Goal: Use online tool/utility: Utilize a website feature to perform a specific function

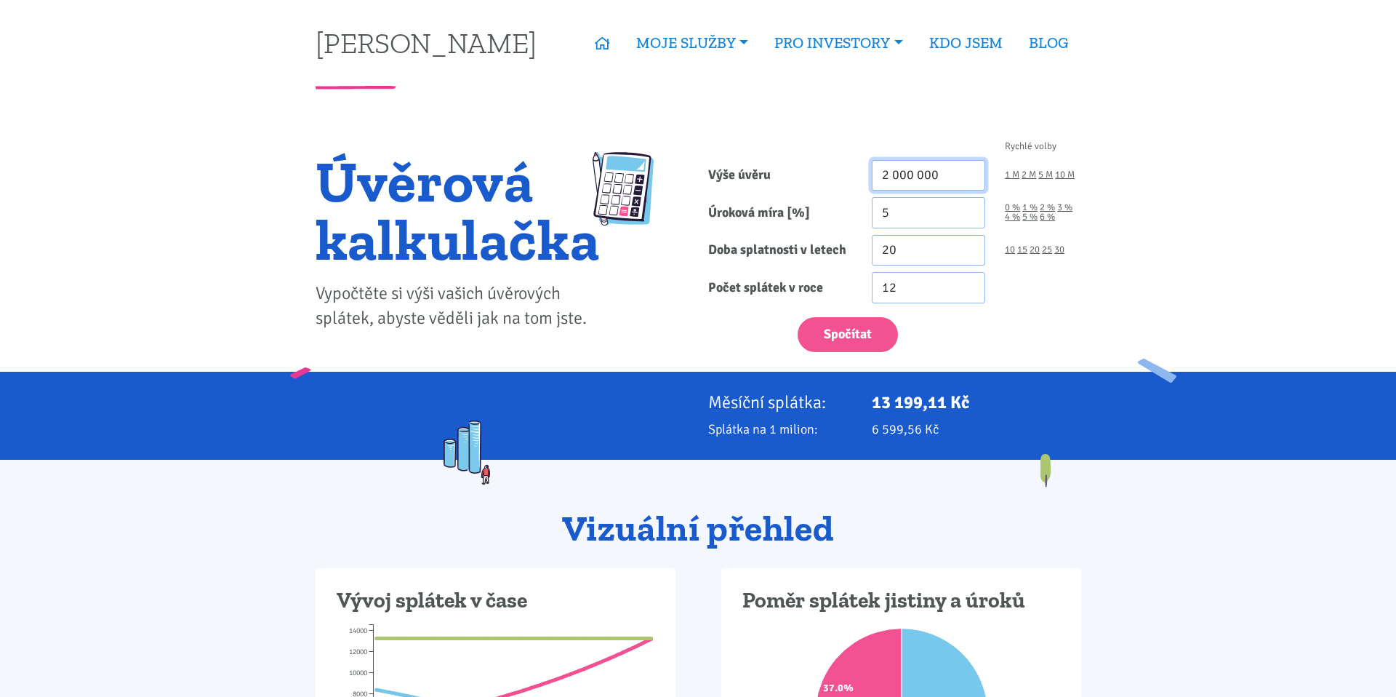
click at [933, 172] on input "2 000 000" at bounding box center [929, 175] width 114 height 31
type input "1 500 000"
click at [920, 221] on input "5" at bounding box center [929, 212] width 114 height 31
type input "5.6"
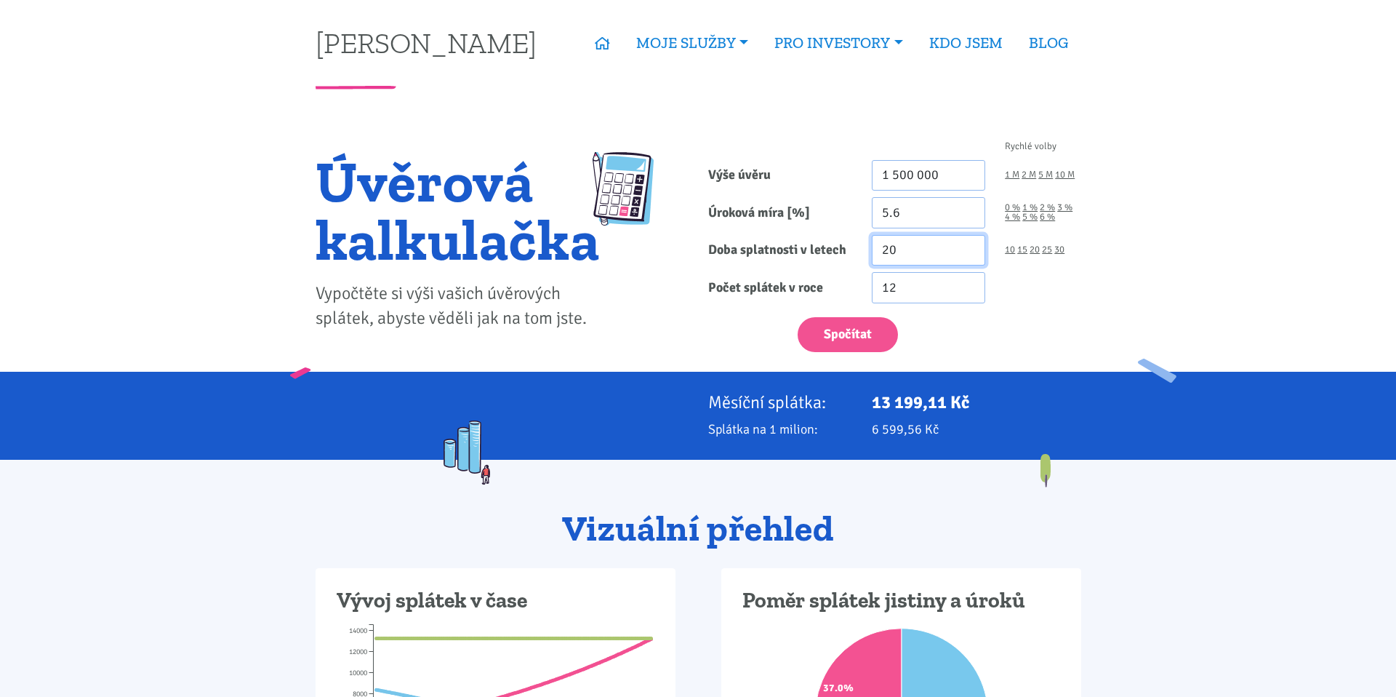
drag, startPoint x: 920, startPoint y: 254, endPoint x: 811, endPoint y: 254, distance: 108.3
click at [811, 254] on div "Doba splatnosti v letech 20 10 15 20 25 30" at bounding box center [894, 250] width 393 height 31
type input "8"
click at [791, 286] on label "Počet splátek v roce" at bounding box center [780, 287] width 164 height 31
click at [872, 286] on input "12" at bounding box center [929, 287] width 114 height 31
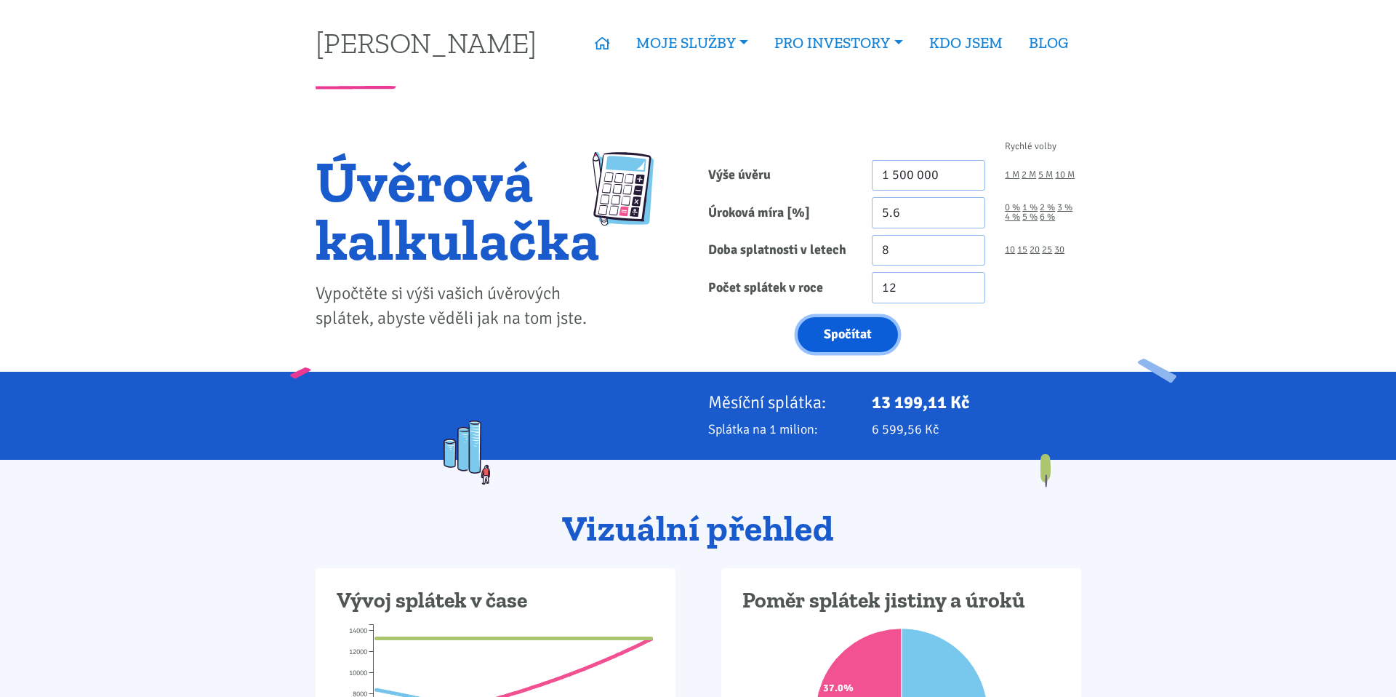
click at [845, 334] on button "Spočítat" at bounding box center [848, 335] width 100 height 36
type input "1500000"
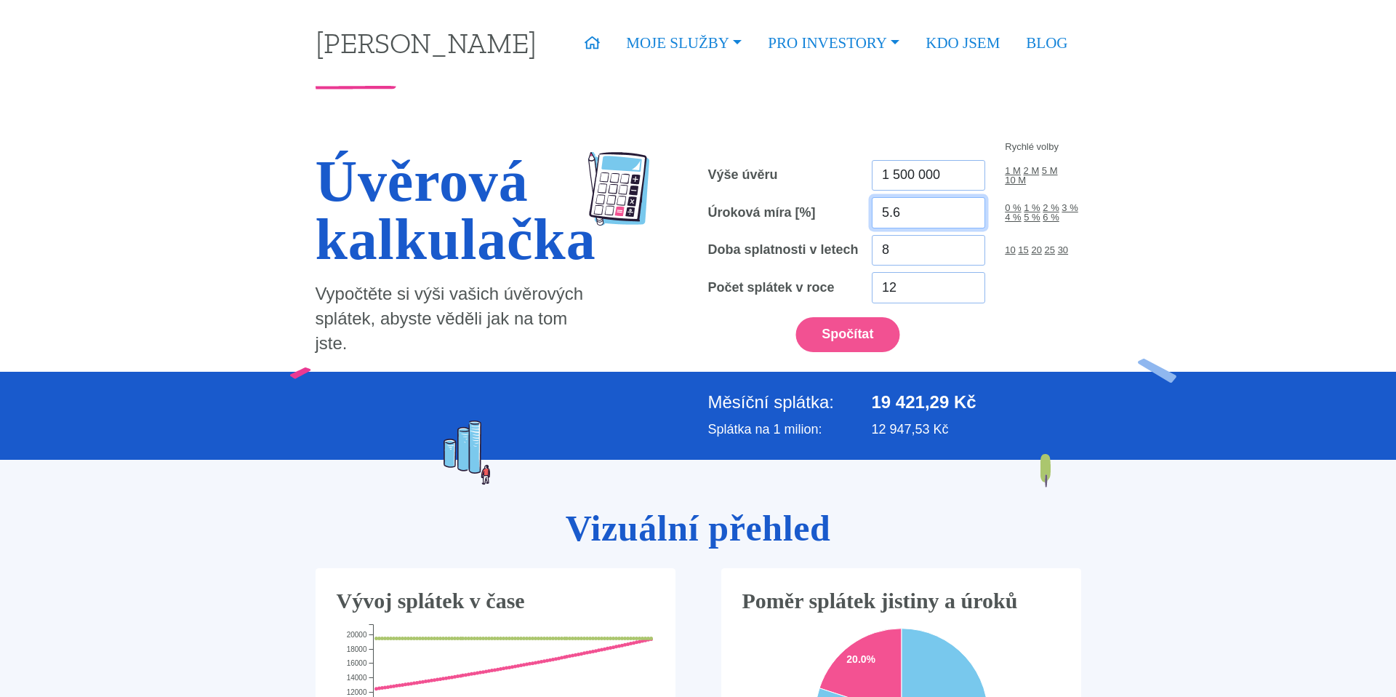
drag, startPoint x: 908, startPoint y: 214, endPoint x: 849, endPoint y: 214, distance: 58.9
click at [849, 214] on div "Úroková míra [%] 5.6 0 % 1 % 2 % 3 % 4 % 5 % 6 %" at bounding box center [894, 212] width 393 height 31
type input "7.9"
click at [852, 340] on button "Spočítat" at bounding box center [847, 335] width 104 height 36
type input "1500000"
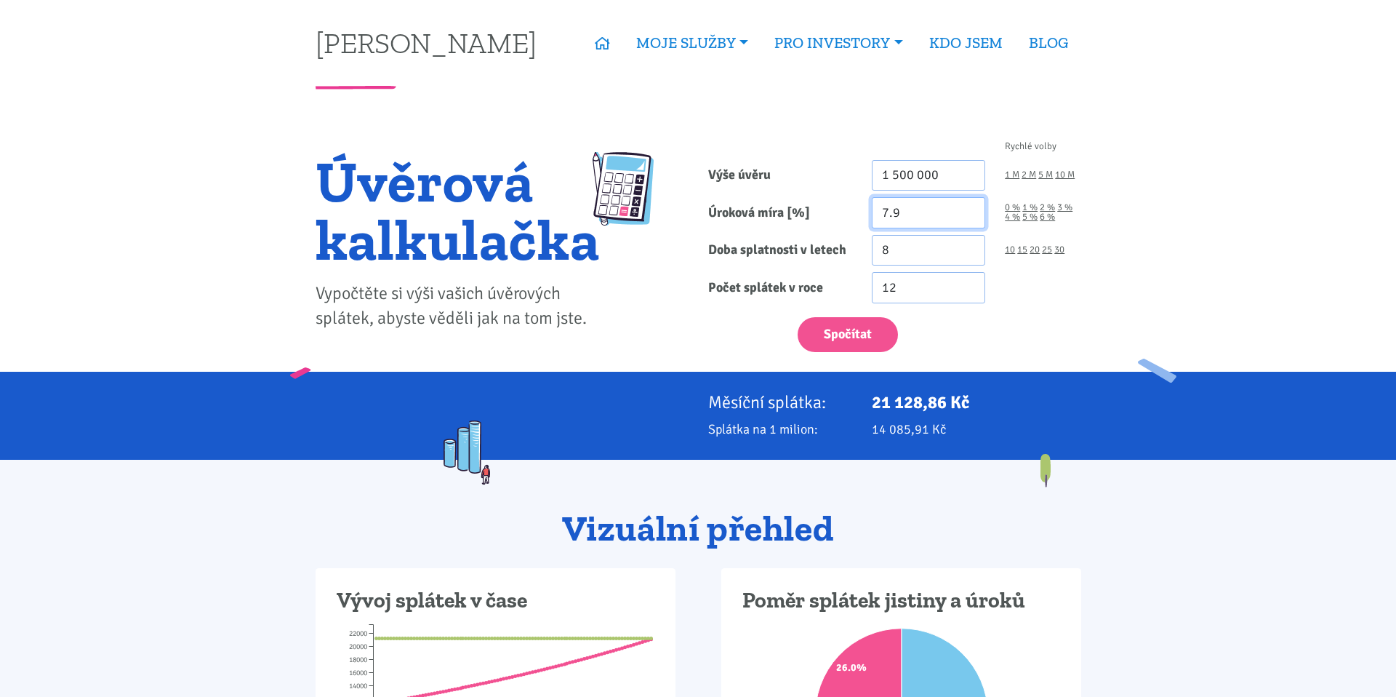
drag, startPoint x: 901, startPoint y: 217, endPoint x: 830, endPoint y: 217, distance: 70.5
click at [851, 217] on div "Úroková míra [%] 7.9 0 % 1 % 2 % 3 % 4 % 5 % 6 %" at bounding box center [894, 212] width 393 height 31
type input "5.6"
click at [850, 332] on button "Spočítat" at bounding box center [848, 335] width 100 height 36
type input "1500000"
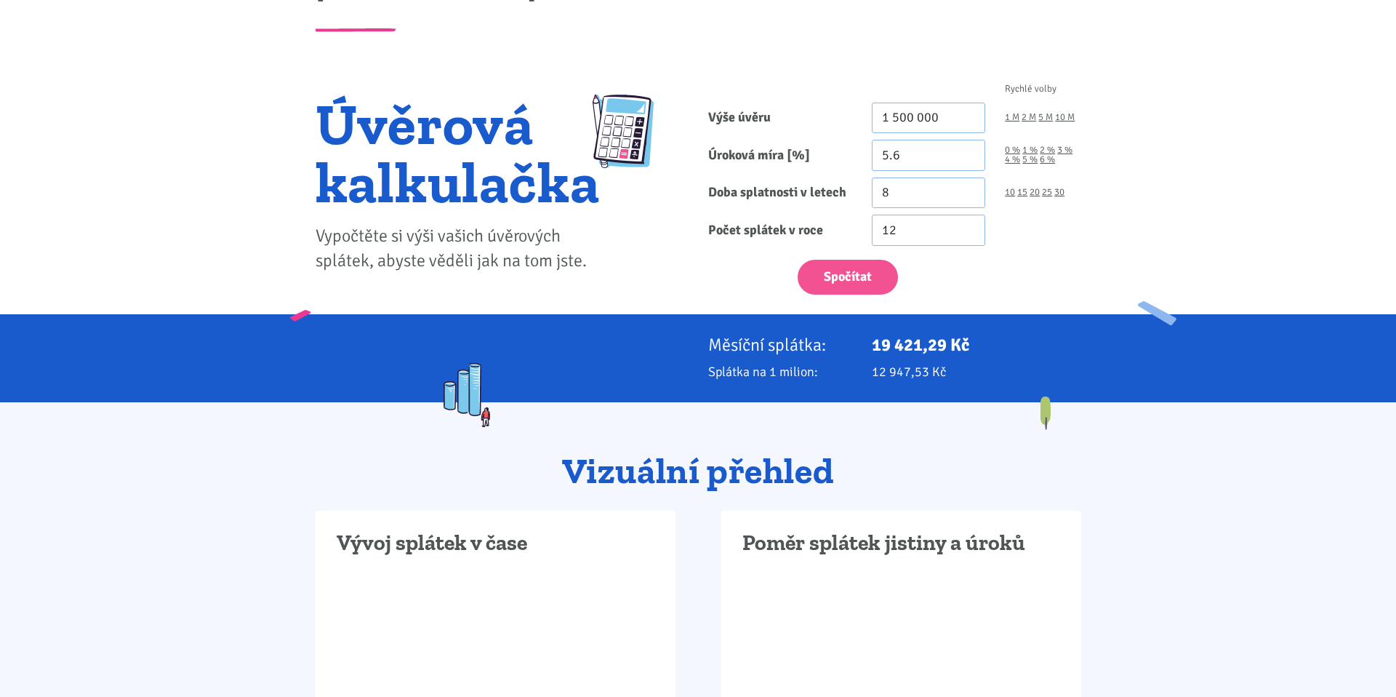
scroll to position [57, 0]
